Goal: Task Accomplishment & Management: Manage account settings

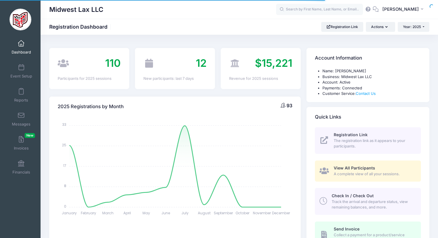
select select
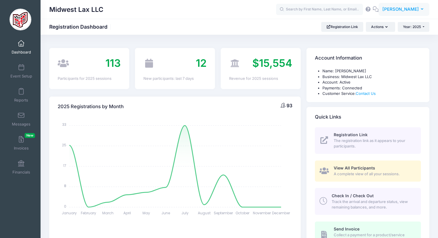
click at [412, 10] on span "[PERSON_NAME]" at bounding box center [400, 9] width 36 height 6
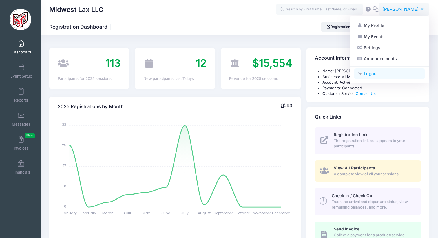
click at [374, 72] on link "Logout" at bounding box center [389, 73] width 70 height 11
